Goal: Find specific page/section: Find specific page/section

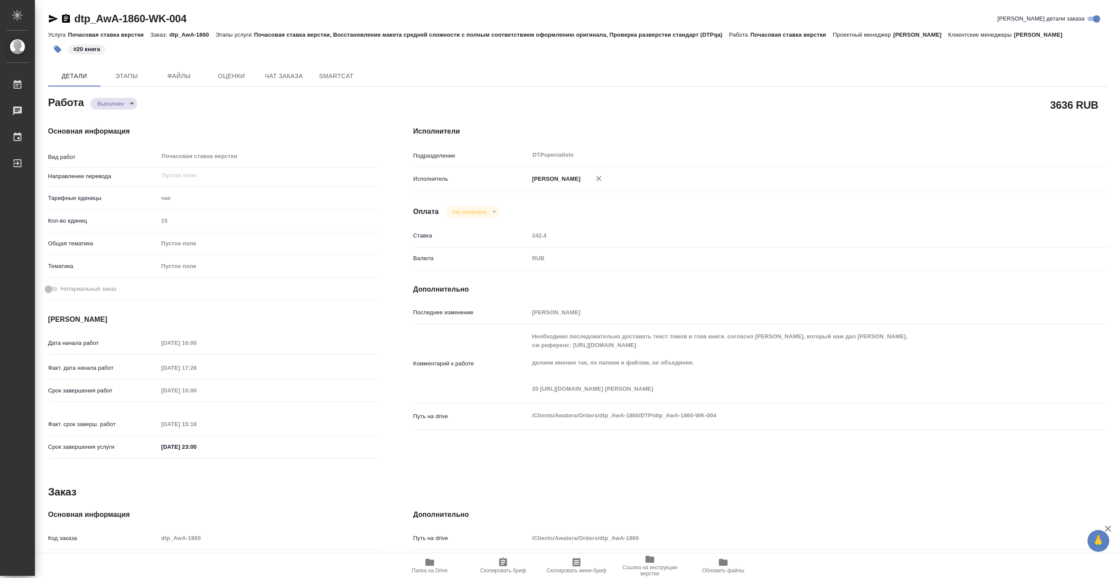
type textarea "x"
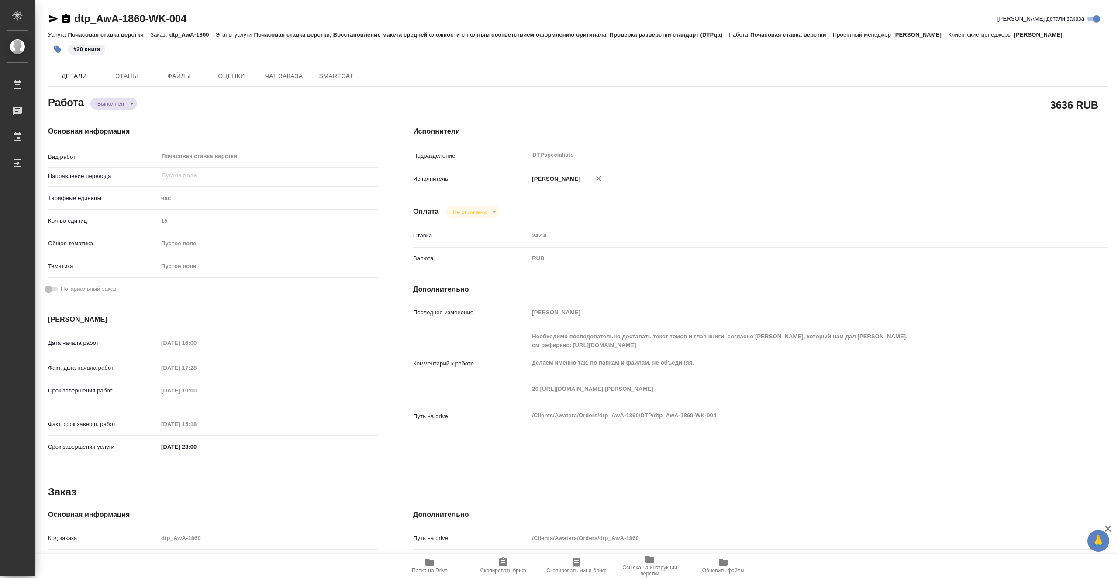
type textarea "x"
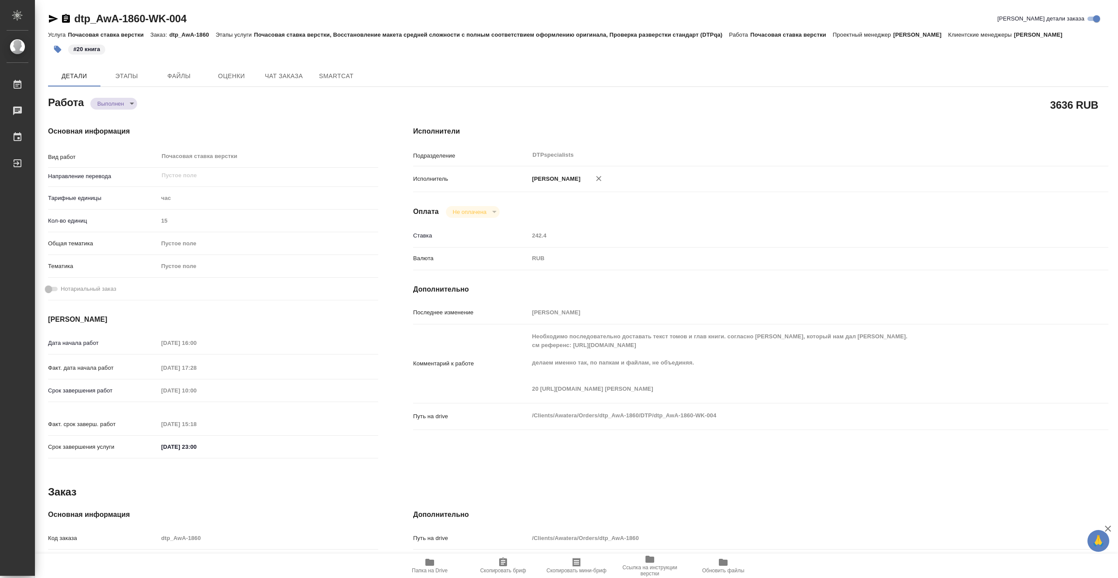
type textarea "x"
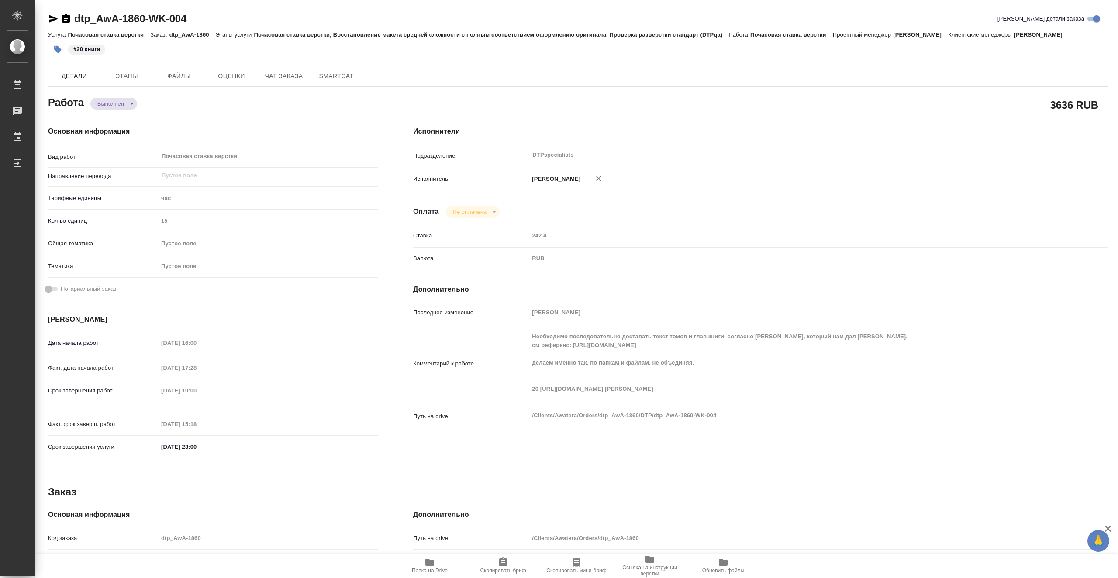
type textarea "x"
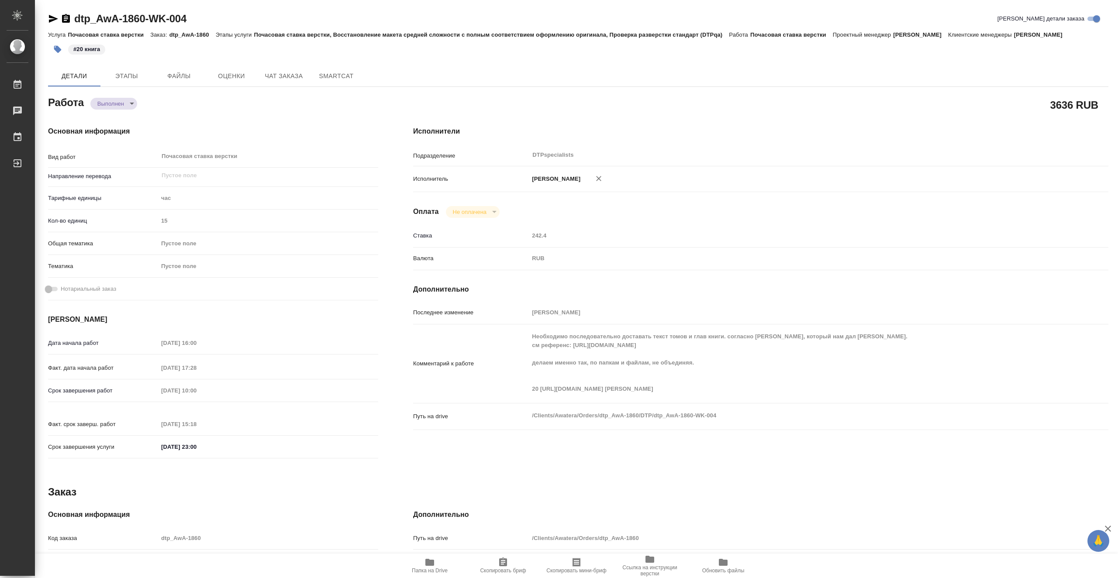
type textarea "x"
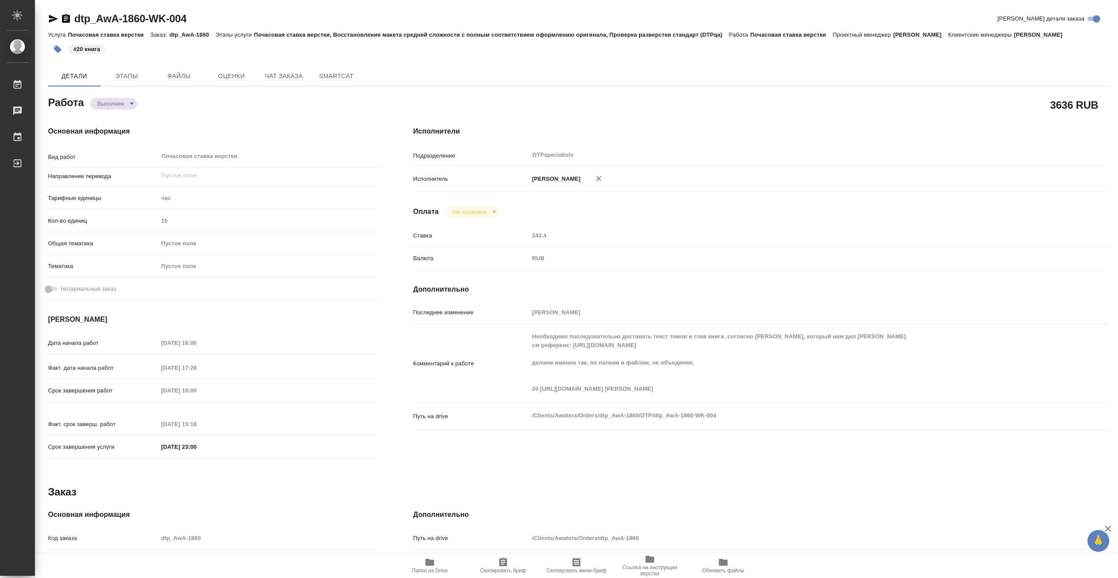
type textarea "x"
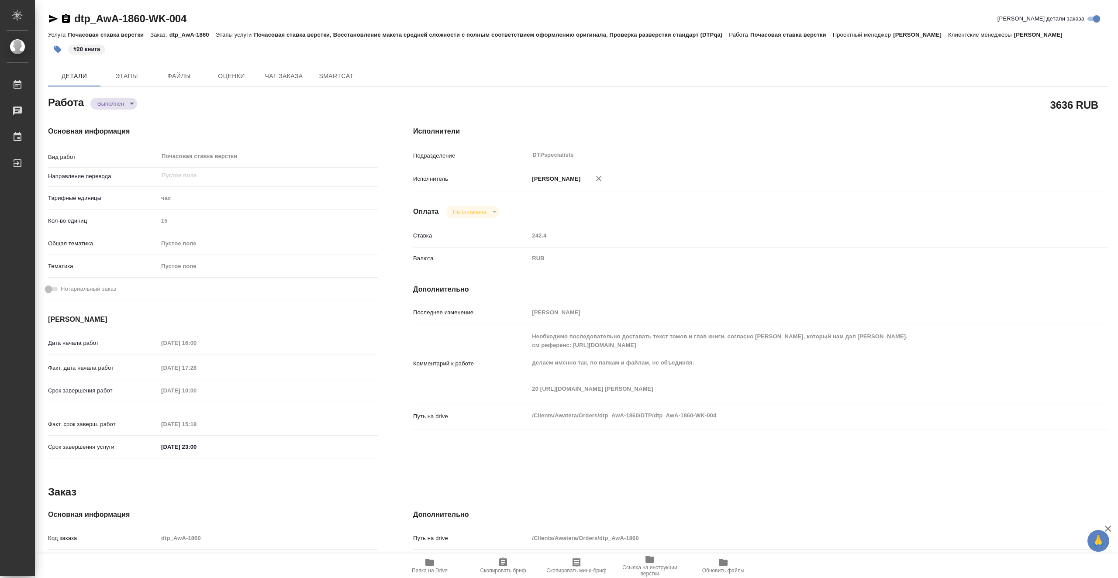
type textarea "x"
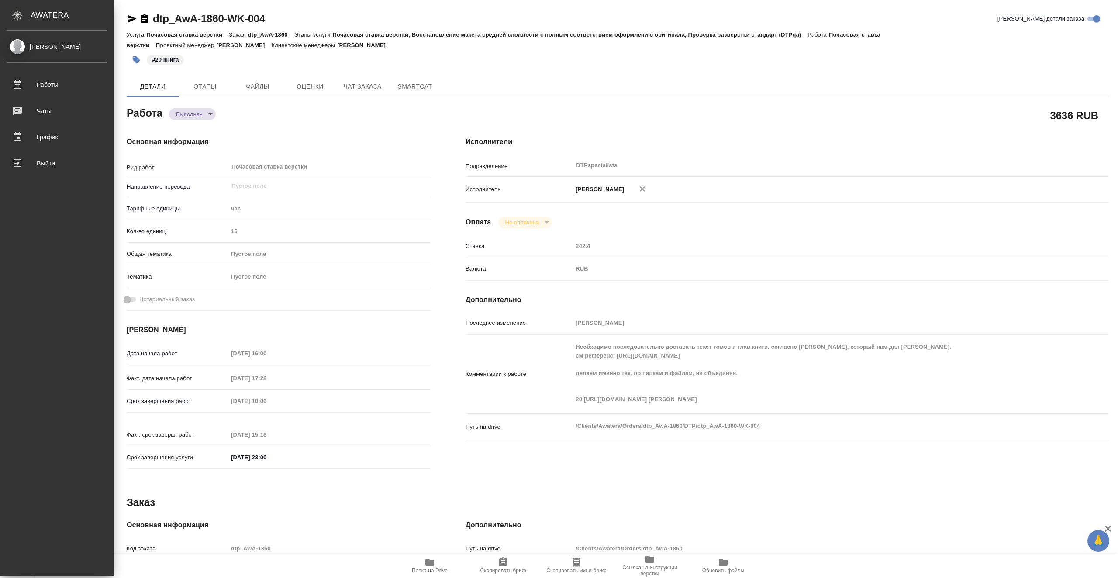
type textarea "x"
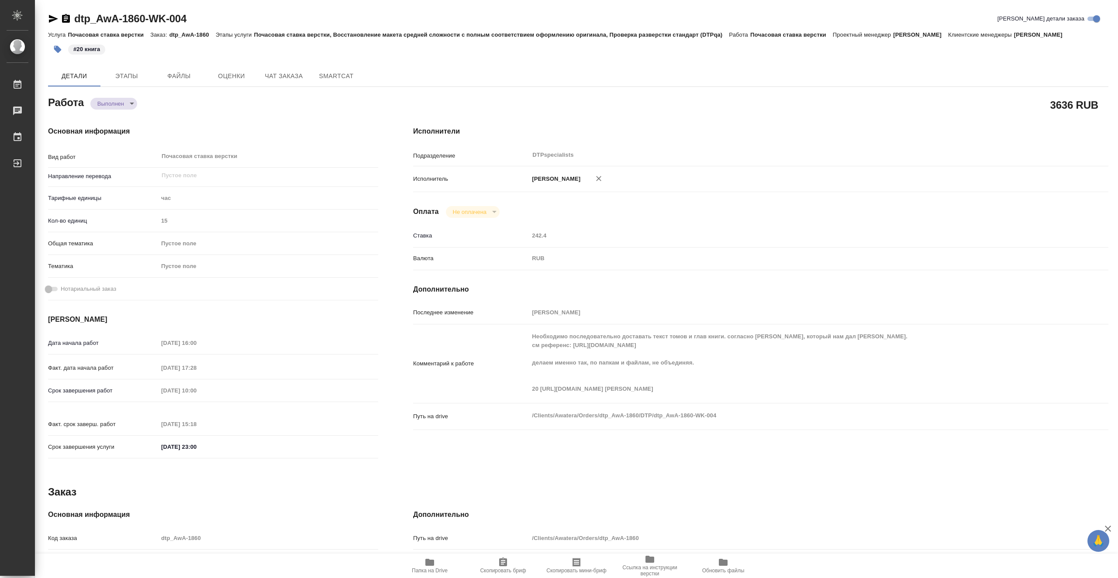
click at [56, 17] on icon "button" at bounding box center [53, 19] width 10 height 10
click at [119, 76] on span "Этапы" at bounding box center [127, 76] width 42 height 11
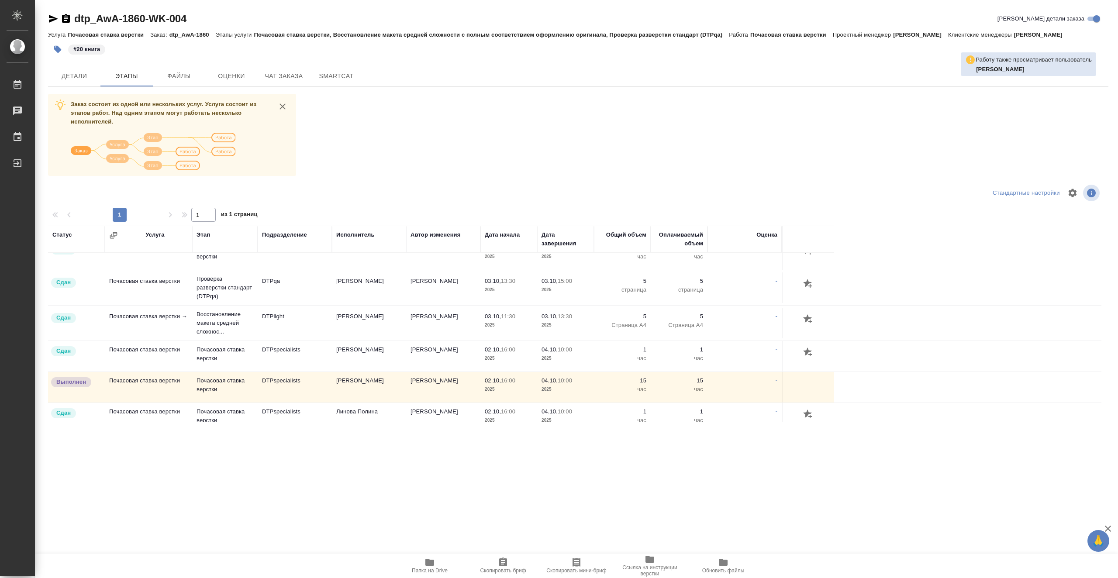
scroll to position [57, 0]
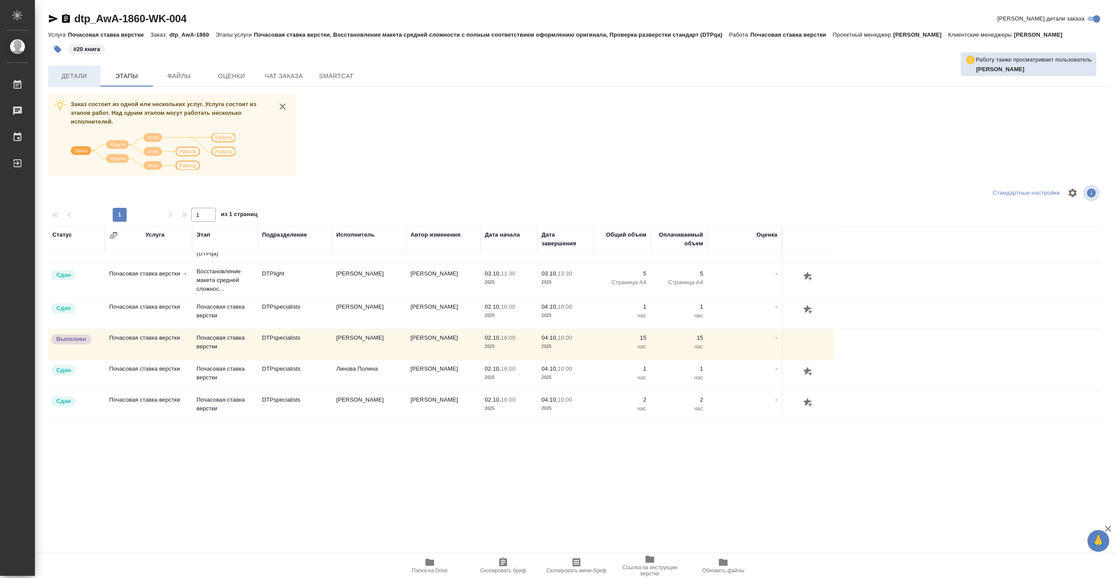
click at [85, 78] on span "Детали" at bounding box center [74, 76] width 42 height 11
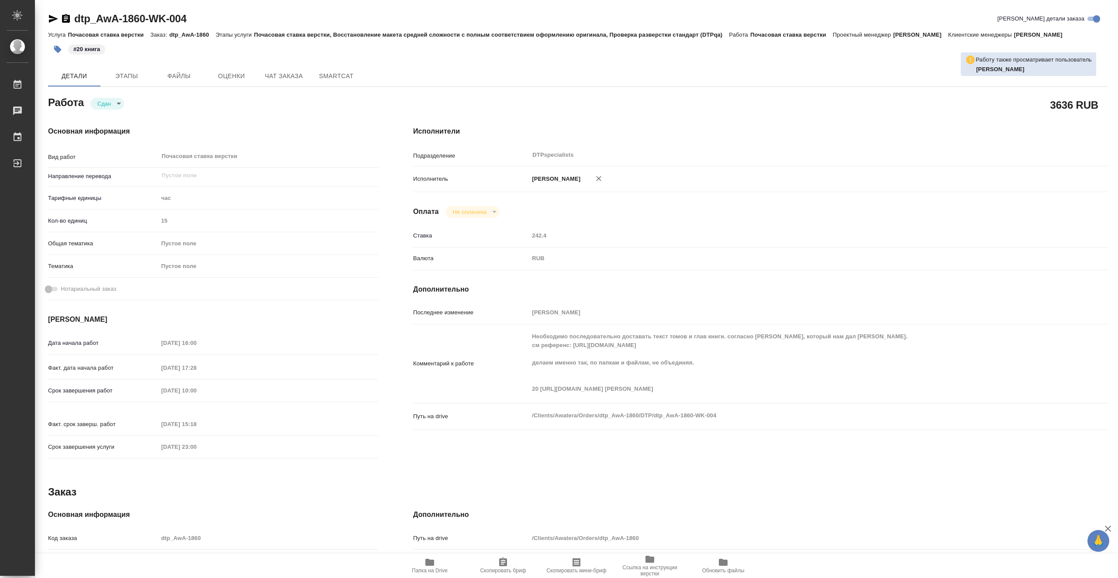
type textarea "x"
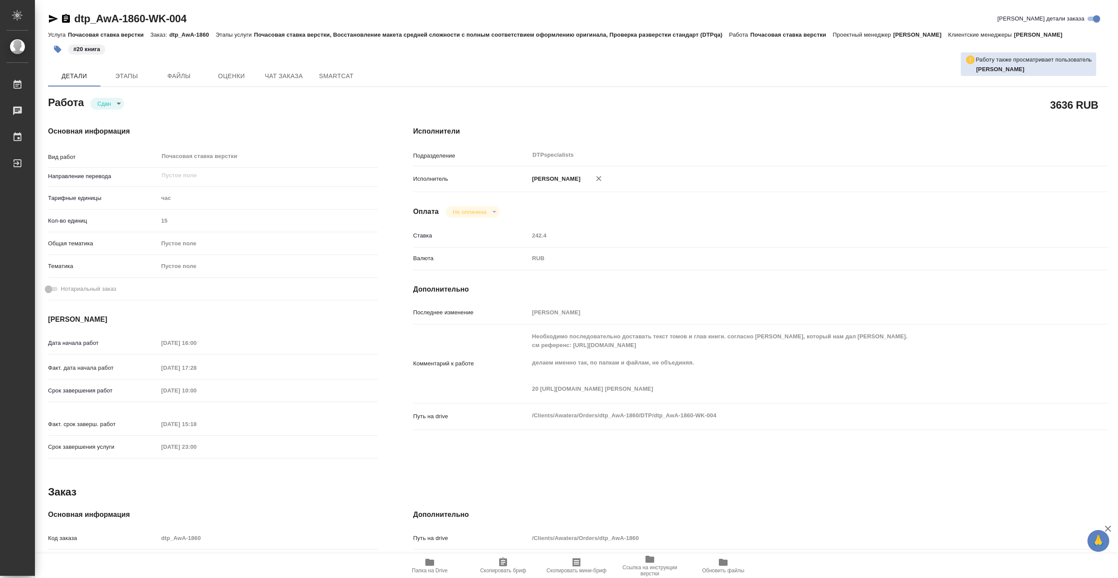
type textarea "x"
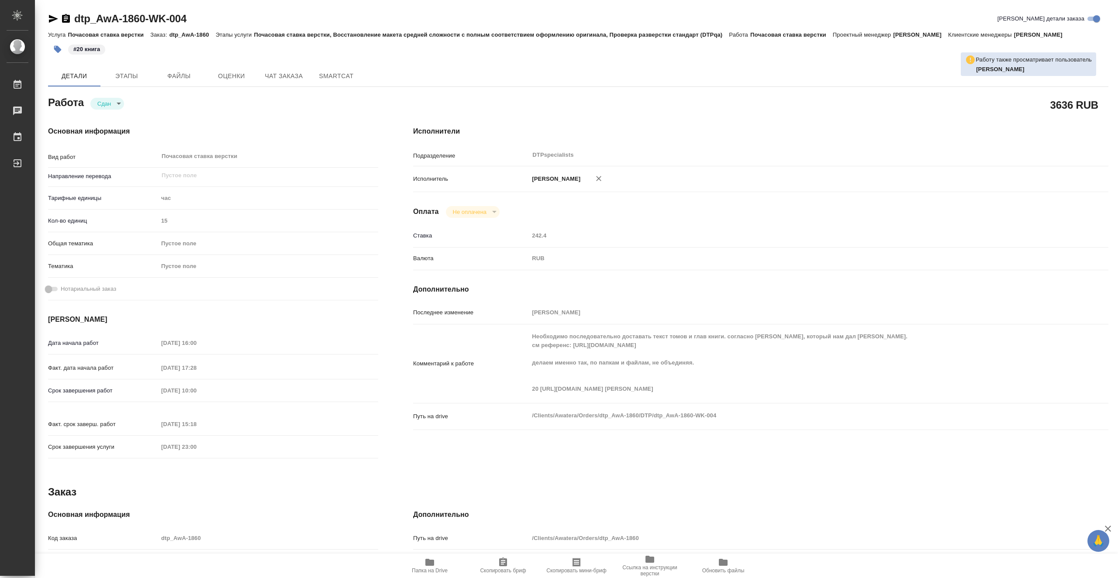
type textarea "x"
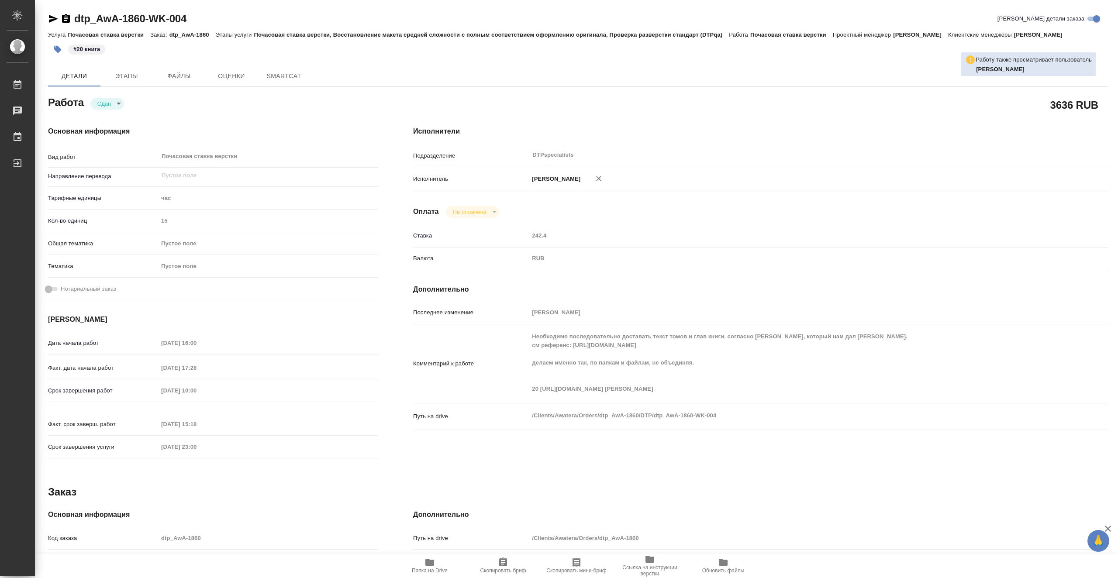
type textarea "x"
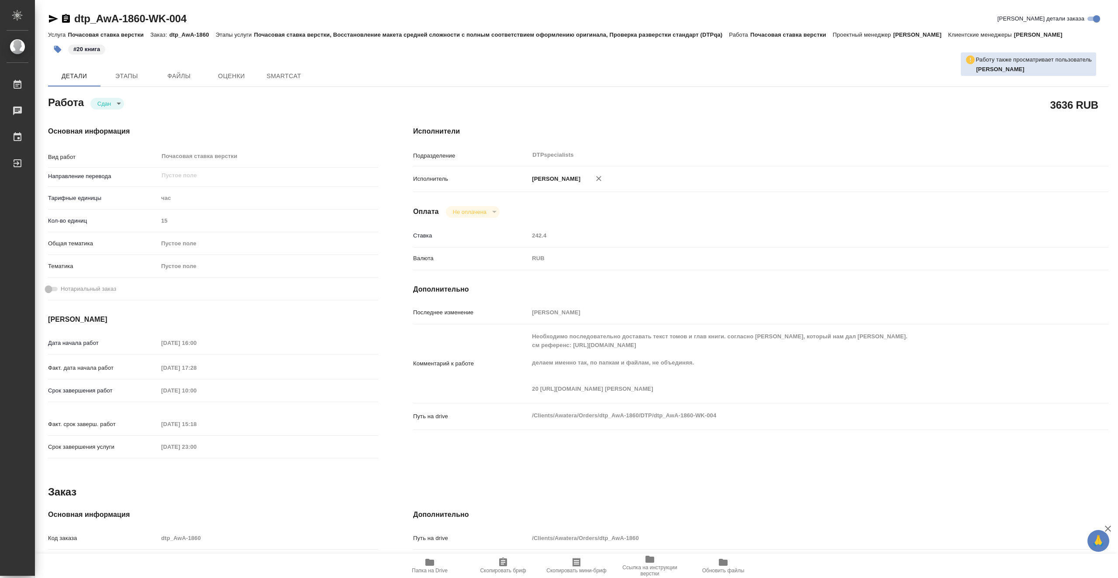
type textarea "x"
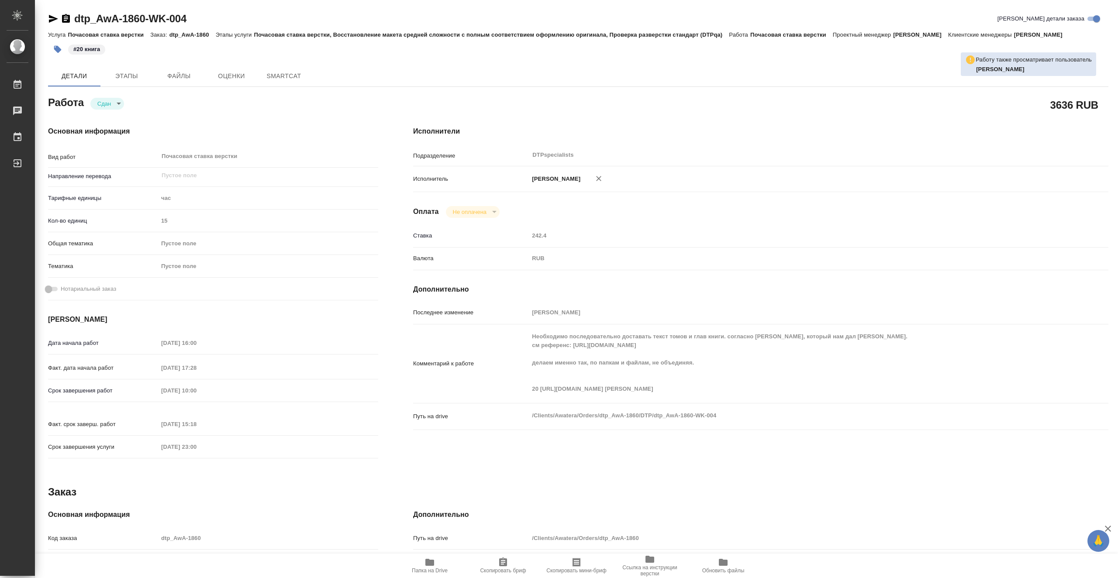
type textarea "x"
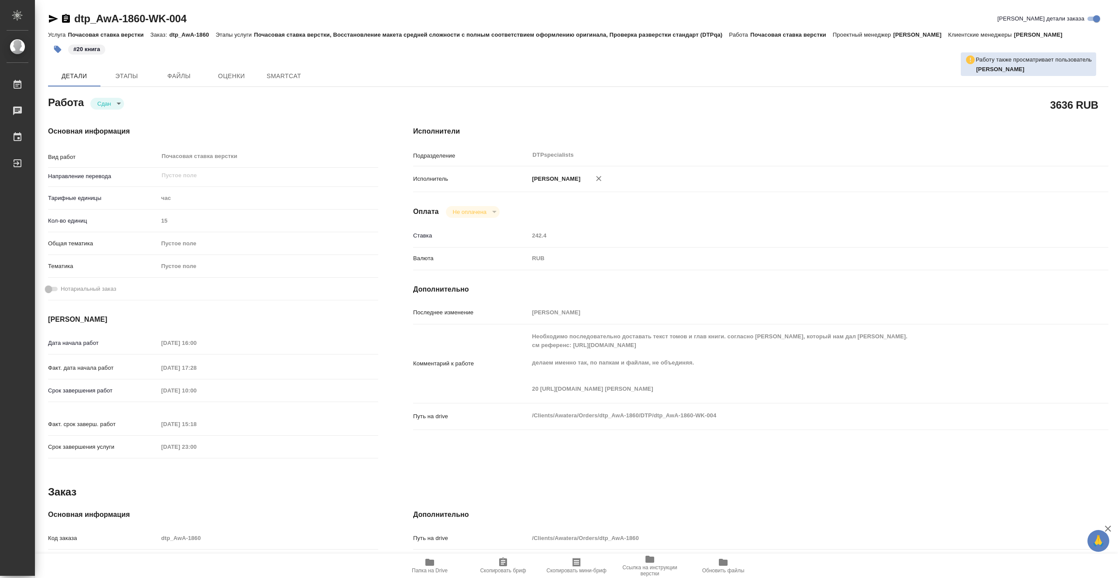
type textarea "x"
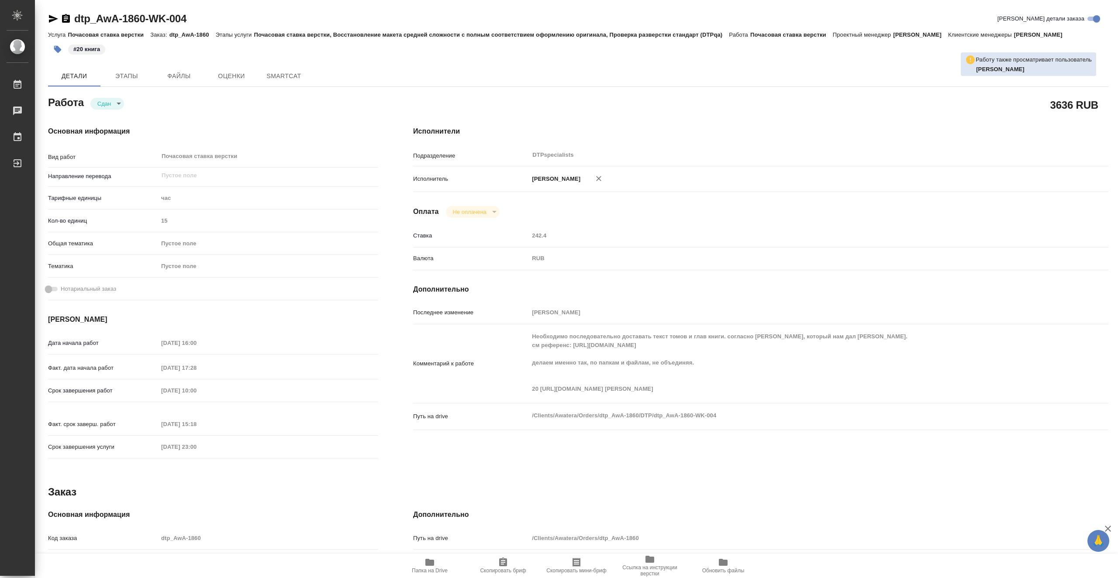
type textarea "x"
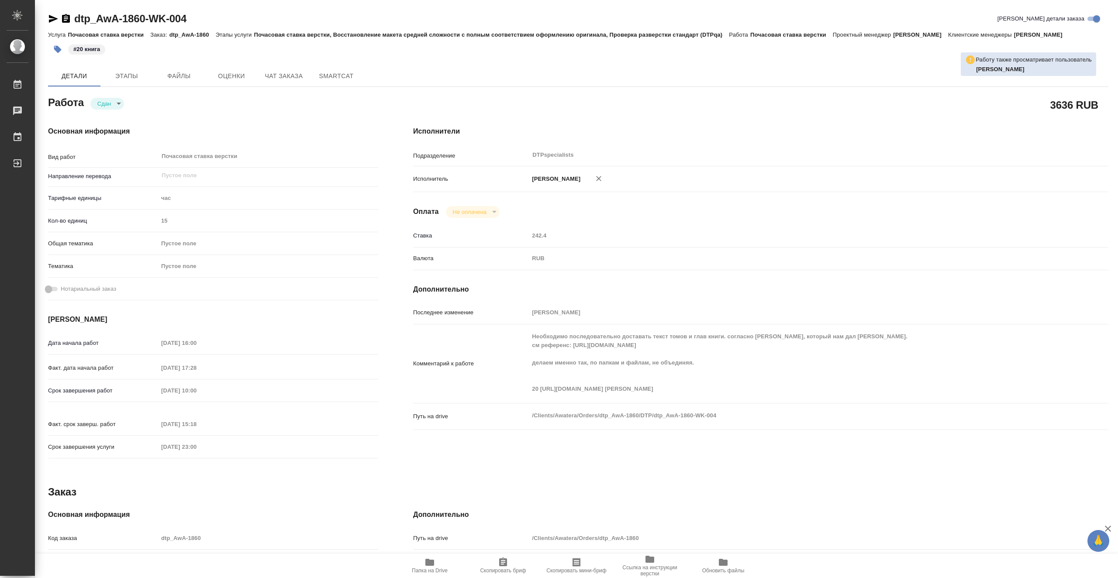
type textarea "x"
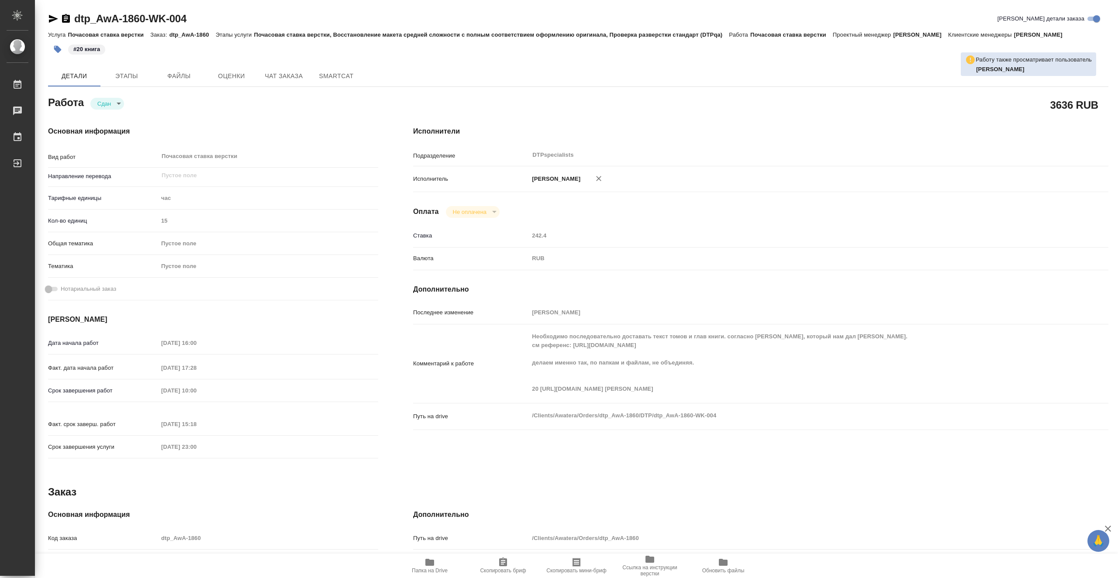
type textarea "x"
